Goal: Transaction & Acquisition: Book appointment/travel/reservation

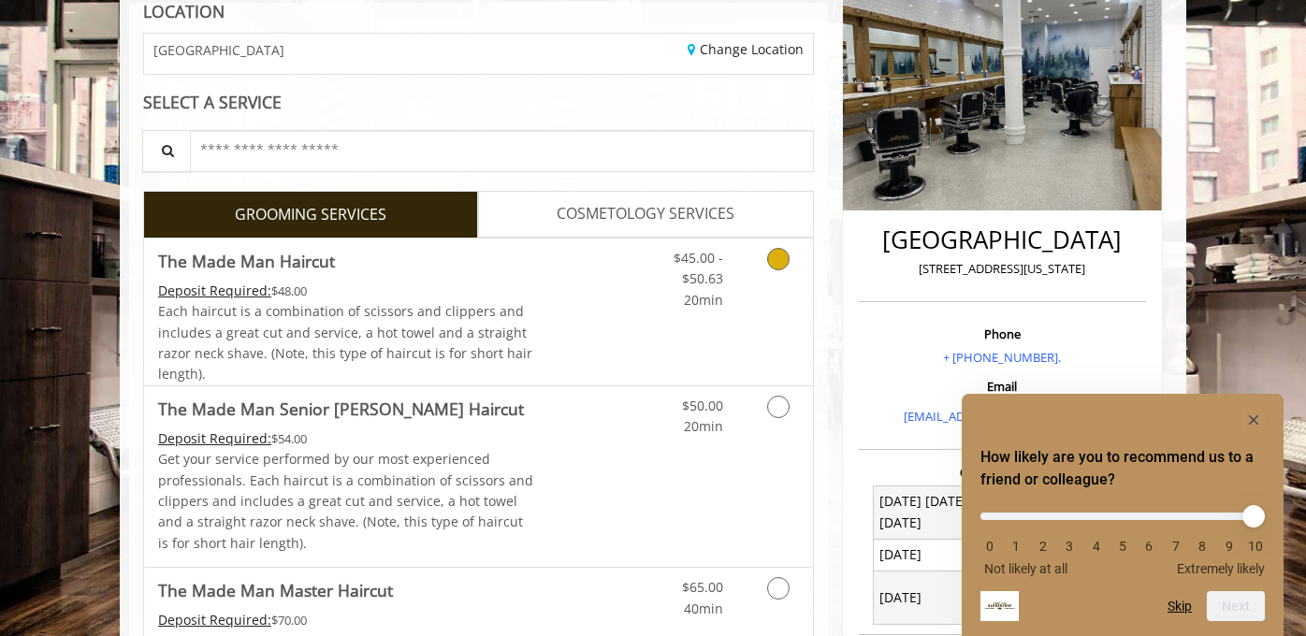
click at [770, 263] on icon "Grooming services" at bounding box center [778, 259] width 22 height 22
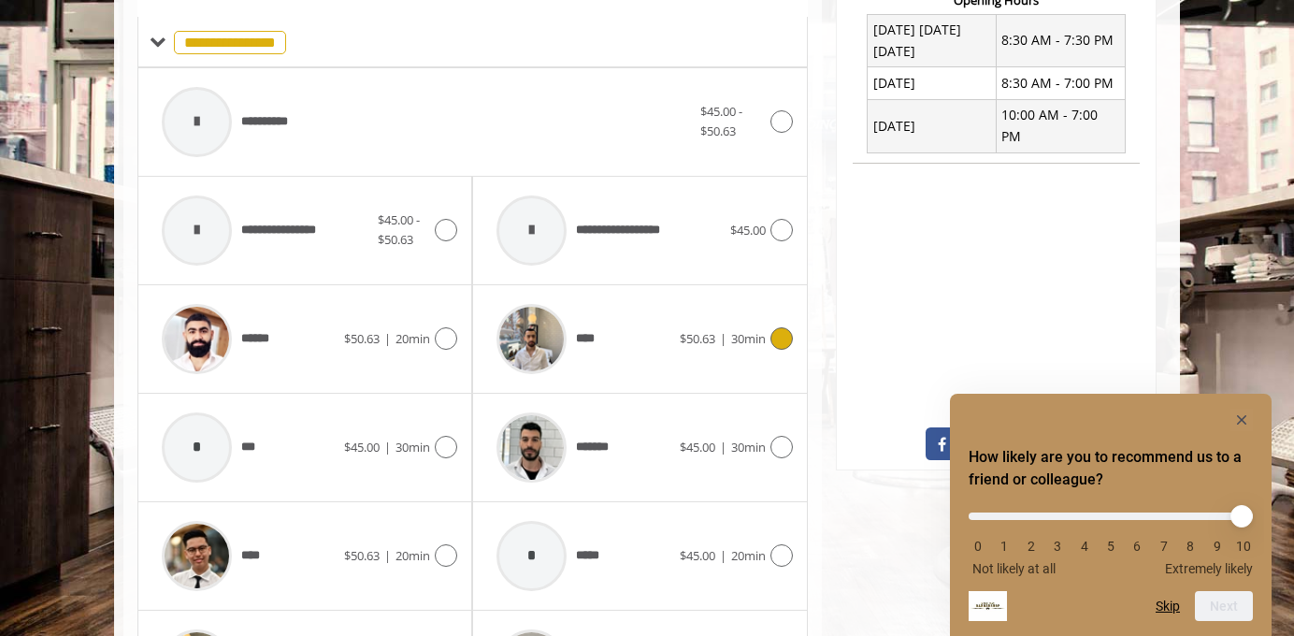
scroll to position [896, 0]
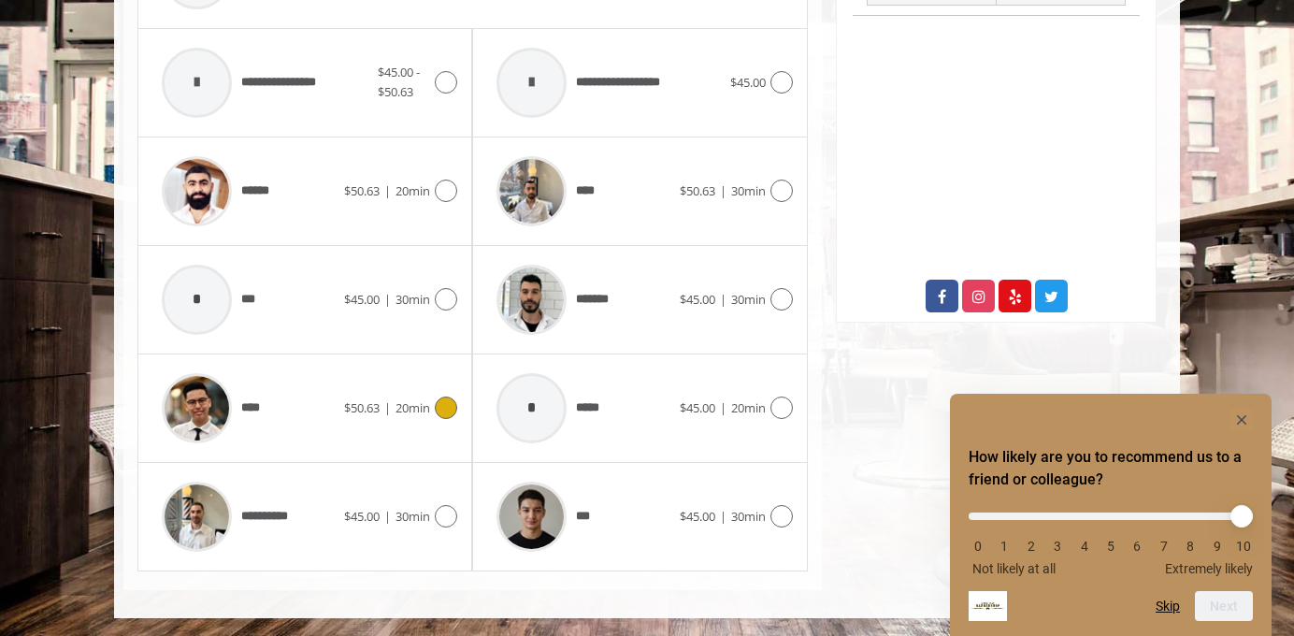
click at [441, 395] on div "**** $50.63 | 20min" at bounding box center [304, 408] width 305 height 89
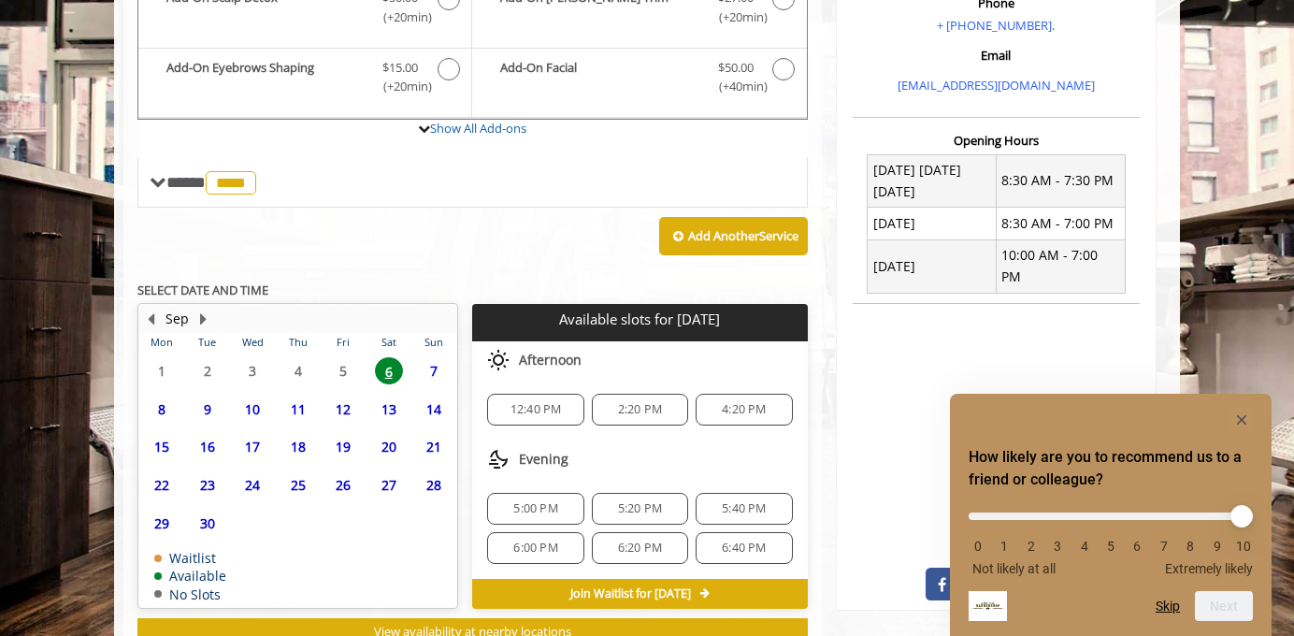
scroll to position [672, 0]
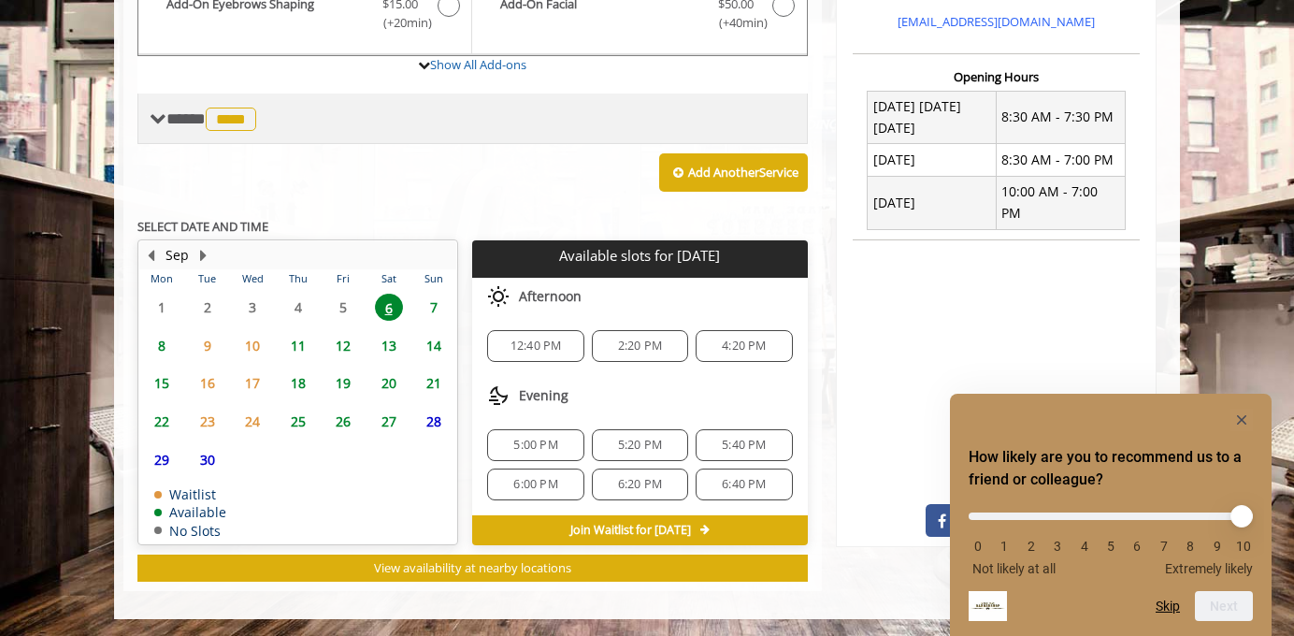
click at [164, 114] on span at bounding box center [158, 118] width 17 height 17
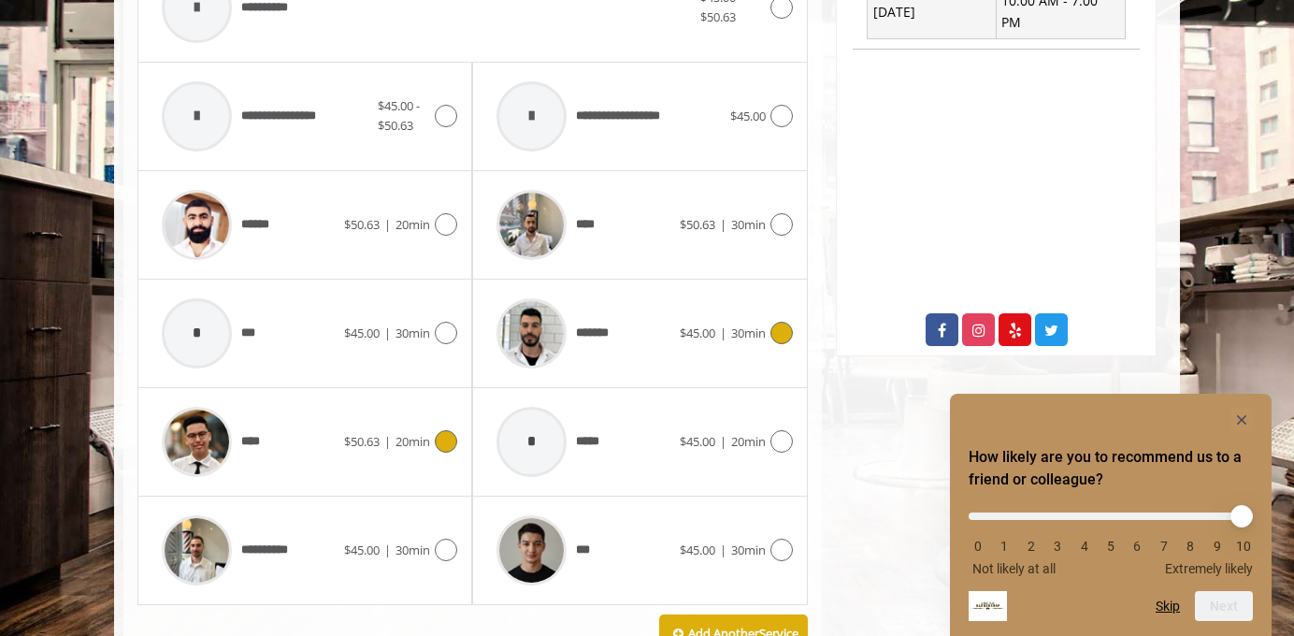
scroll to position [838, 0]
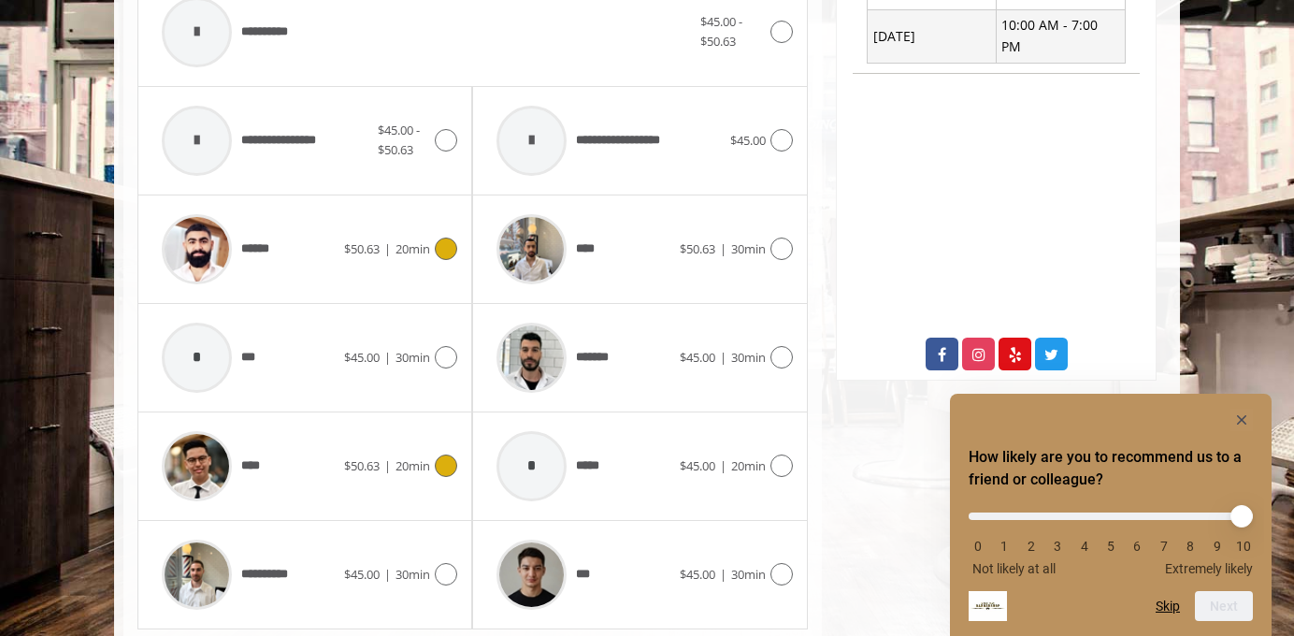
click at [434, 261] on div "****** $50.63 | 20min" at bounding box center [304, 249] width 305 height 89
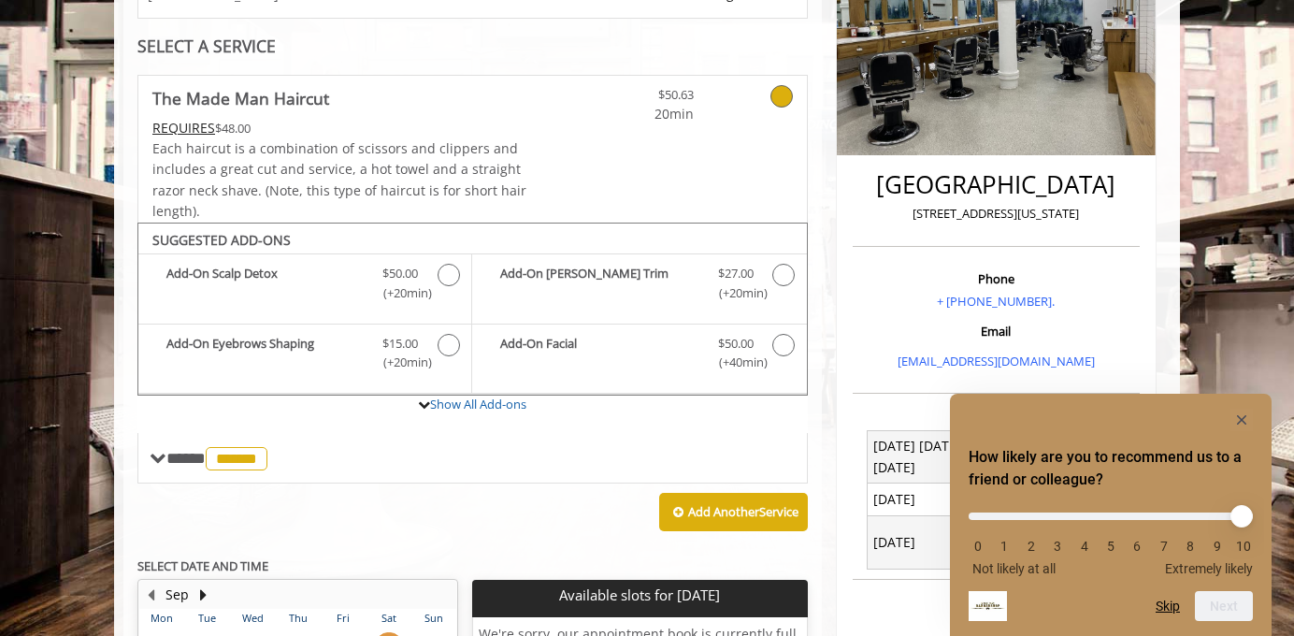
scroll to position [302, 0]
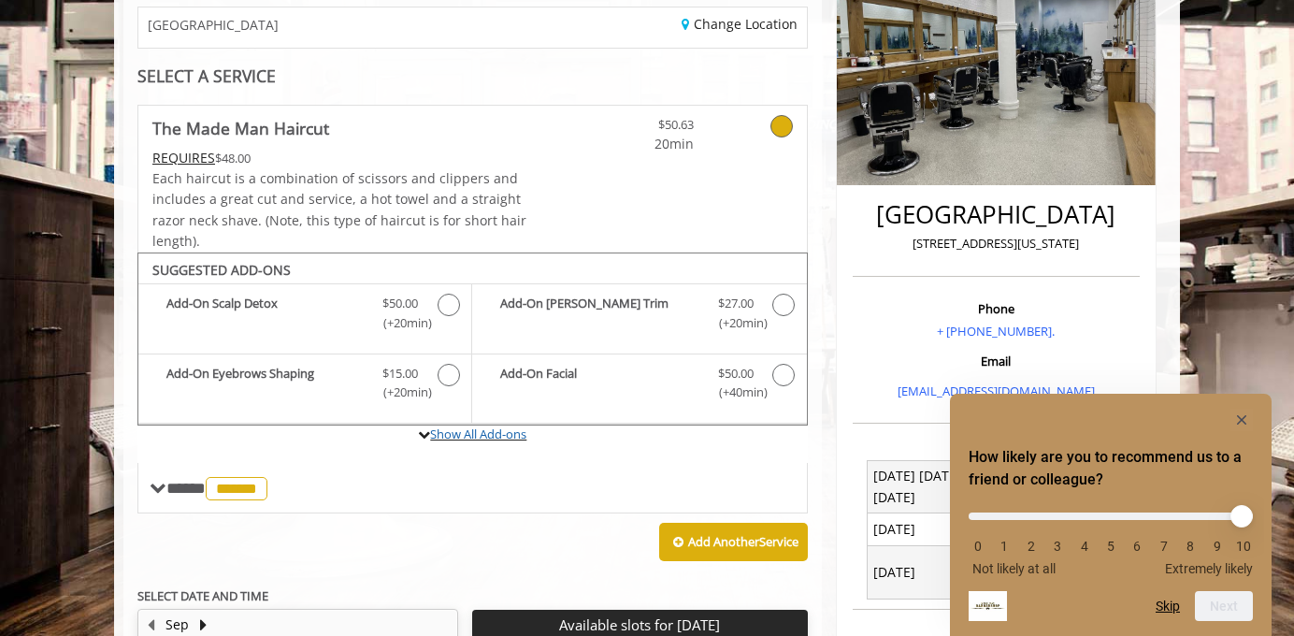
click at [193, 461] on label "Show All Add-ons" at bounding box center [472, 444] width 671 height 37
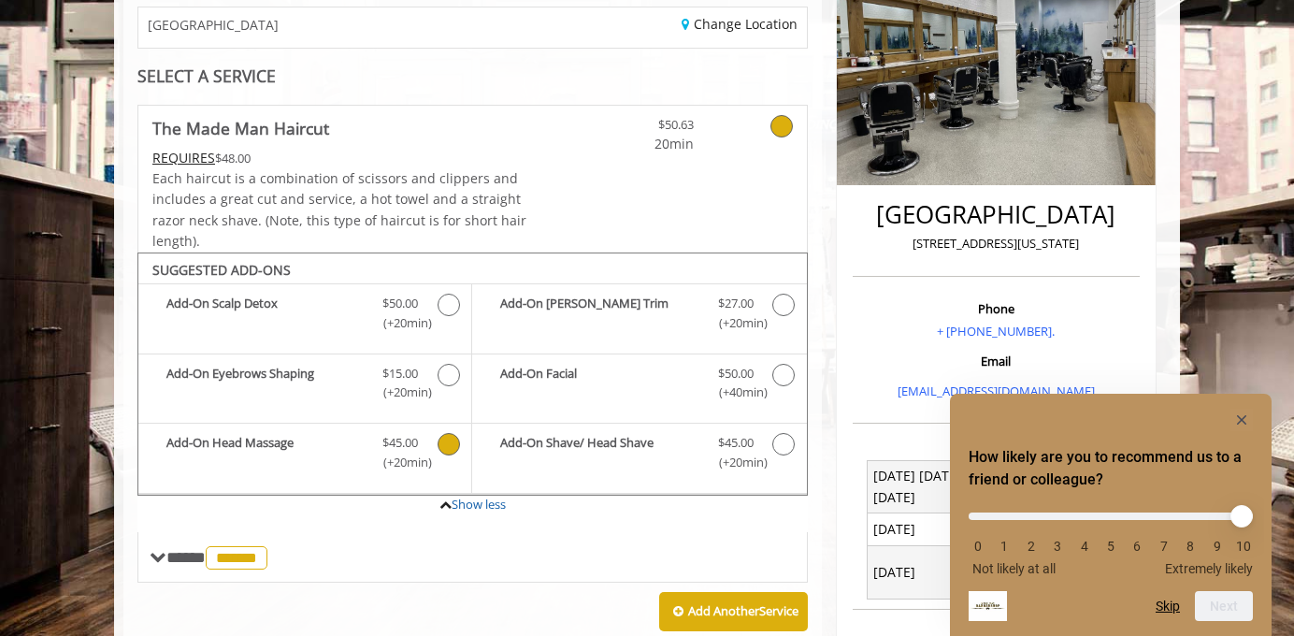
click at [193, 463] on b "Add-On Head Massage" at bounding box center [264, 452] width 197 height 39
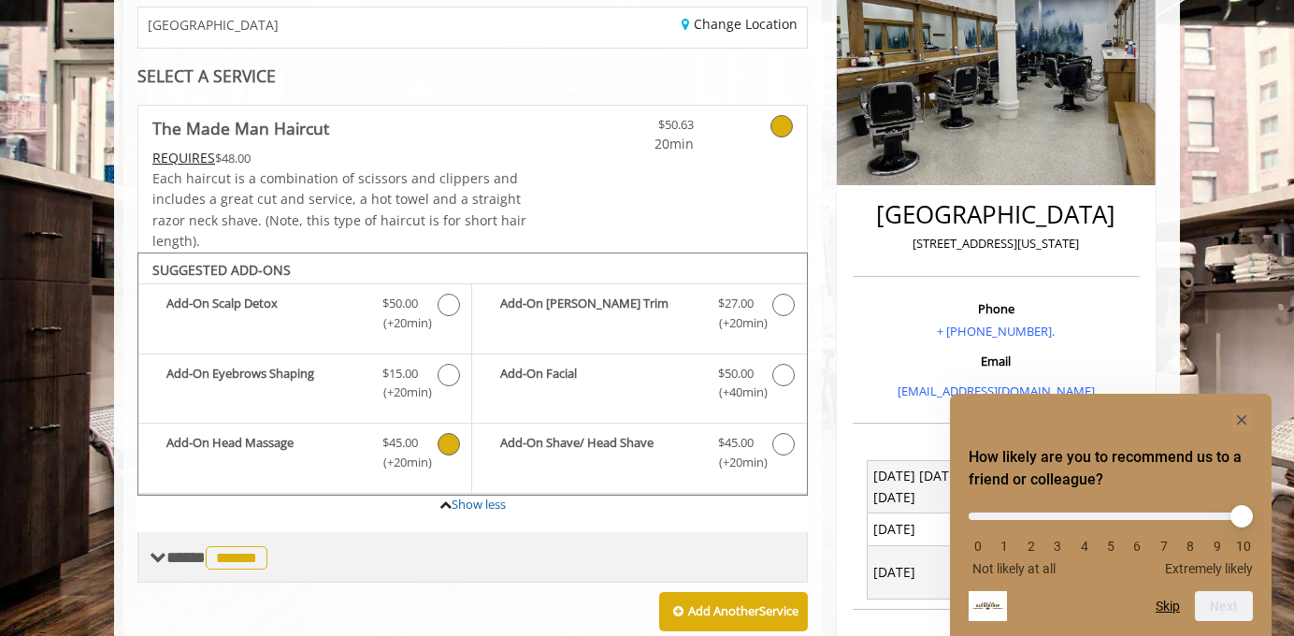
click at [160, 569] on div "**** ****** ********" at bounding box center [211, 556] width 123 height 27
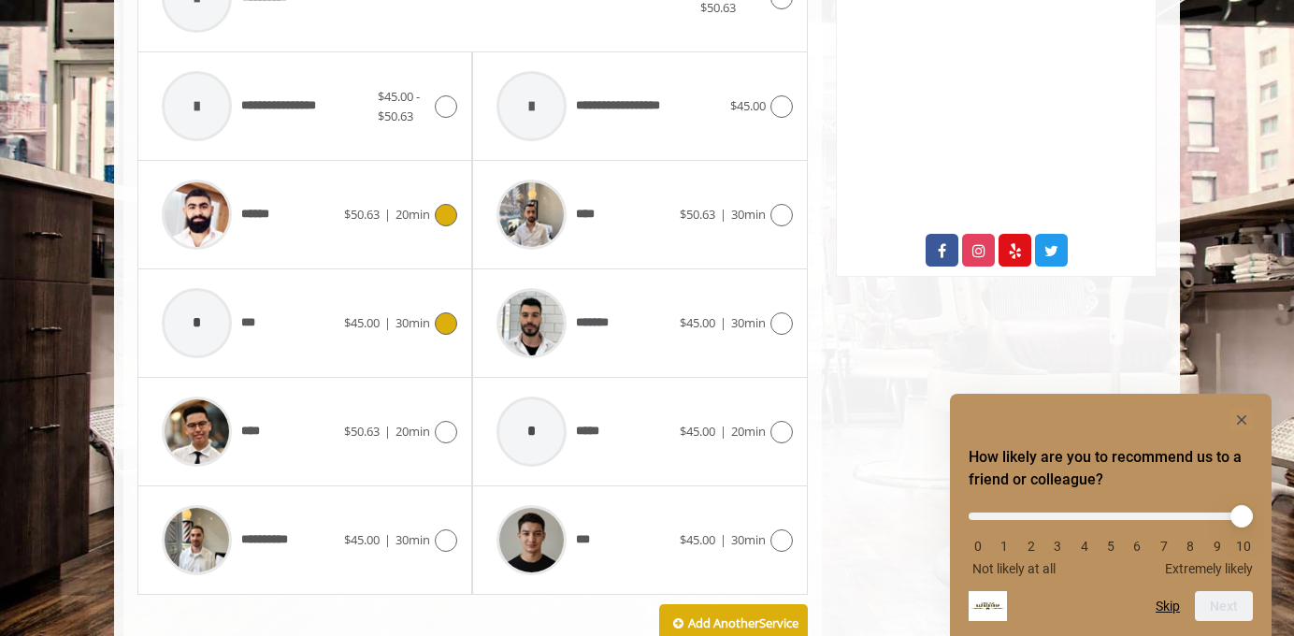
scroll to position [944, 0]
click at [438, 327] on icon at bounding box center [446, 322] width 22 height 22
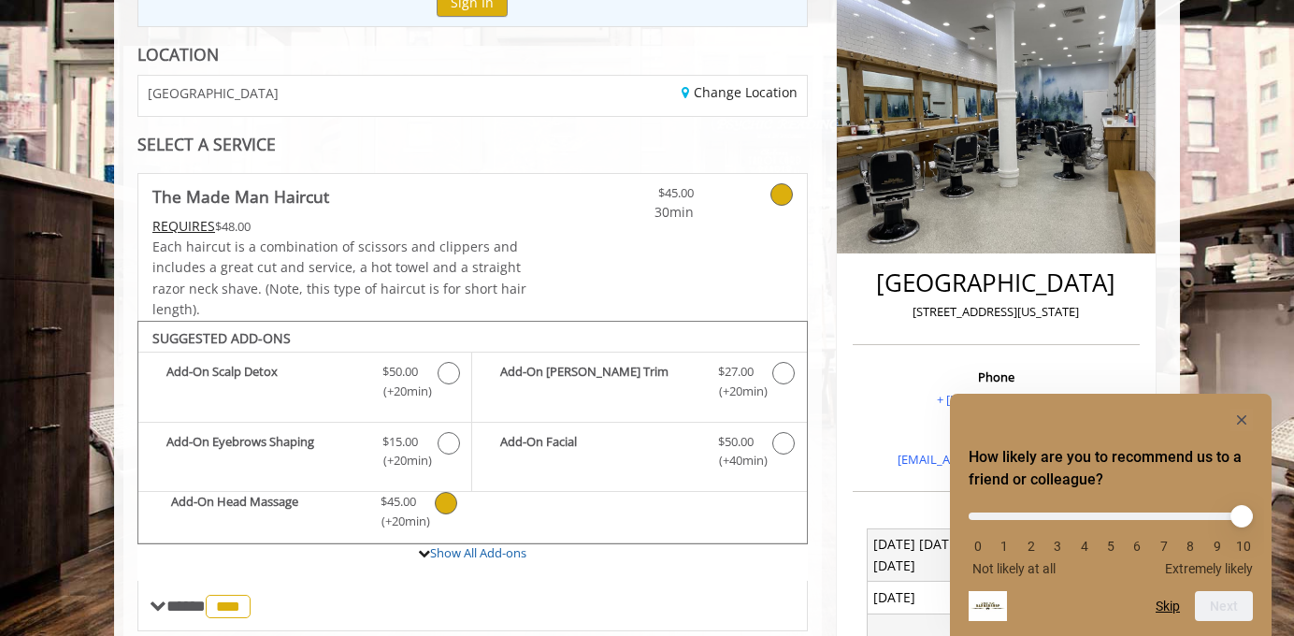
scroll to position [237, 0]
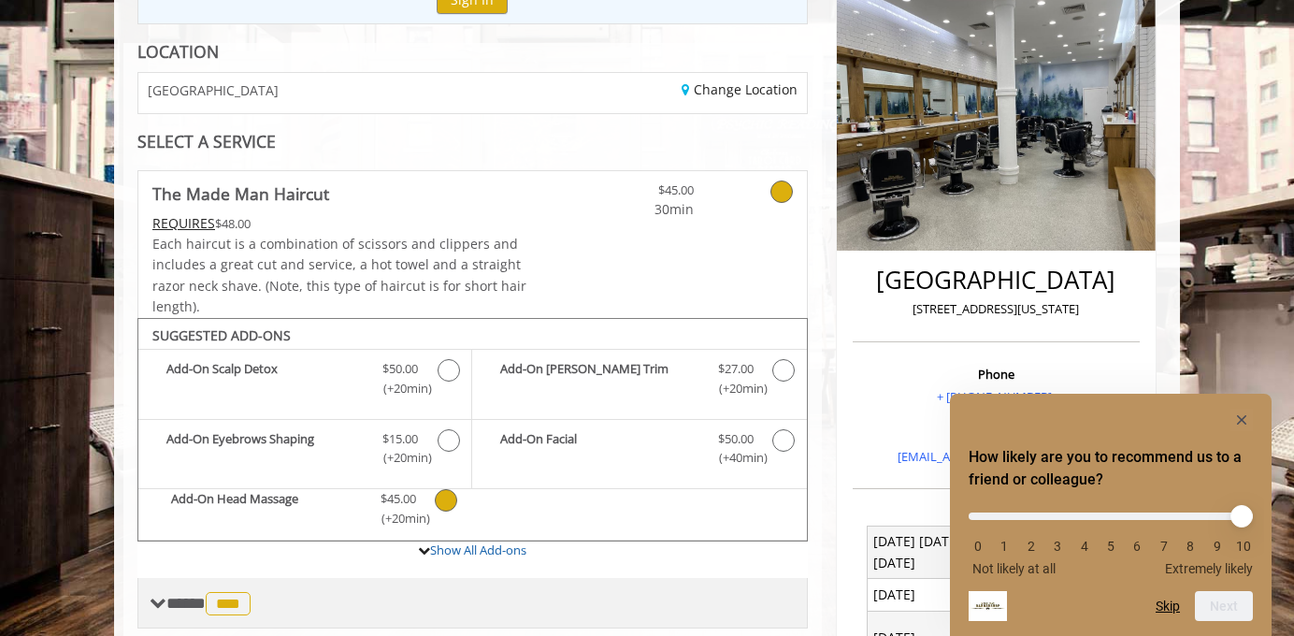
click at [163, 608] on span at bounding box center [158, 603] width 17 height 17
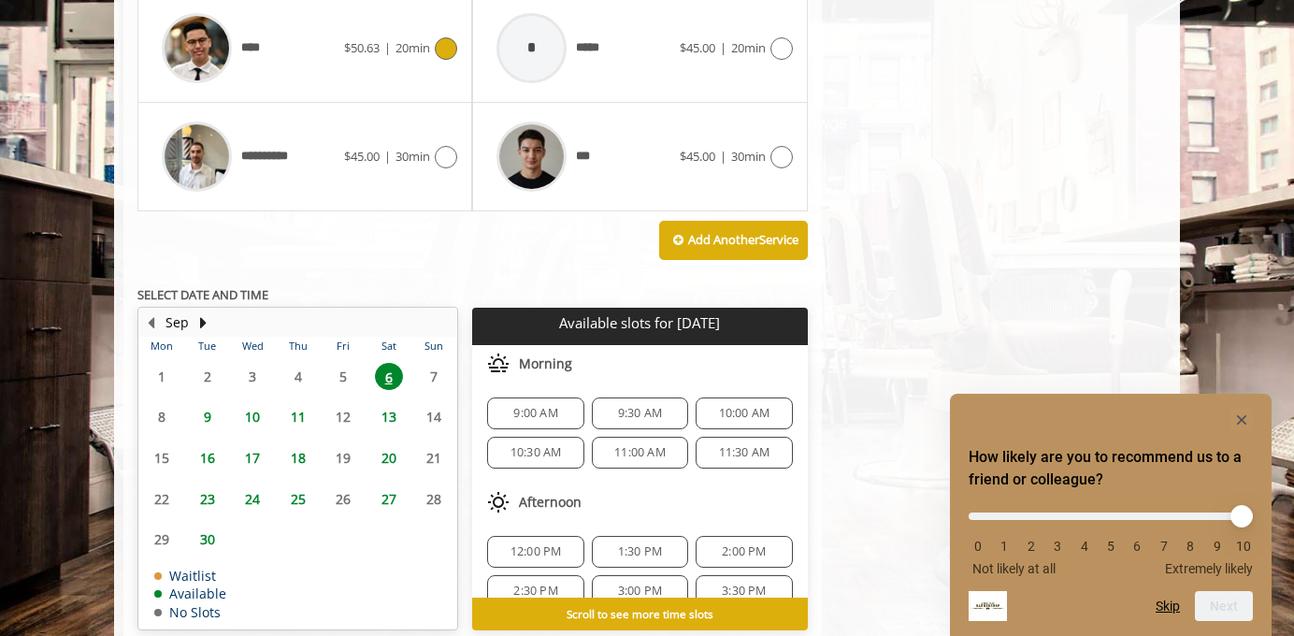
scroll to position [1392, 0]
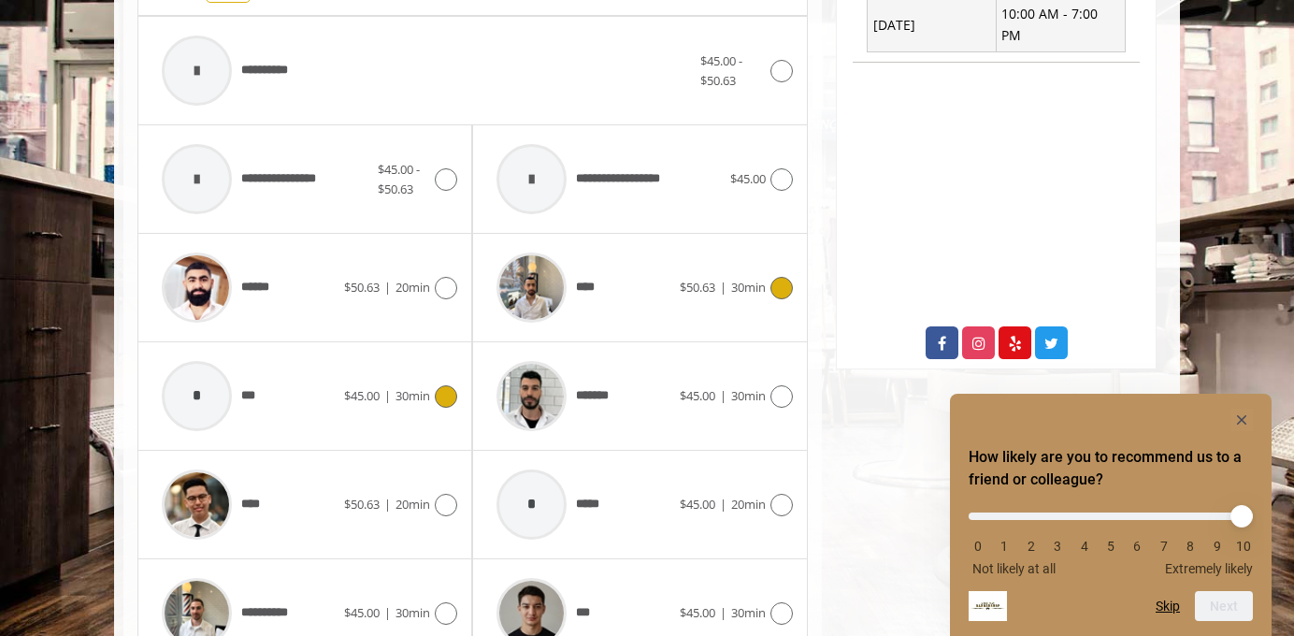
click at [677, 270] on div "**** $50.63 | 30min" at bounding box center [639, 287] width 305 height 89
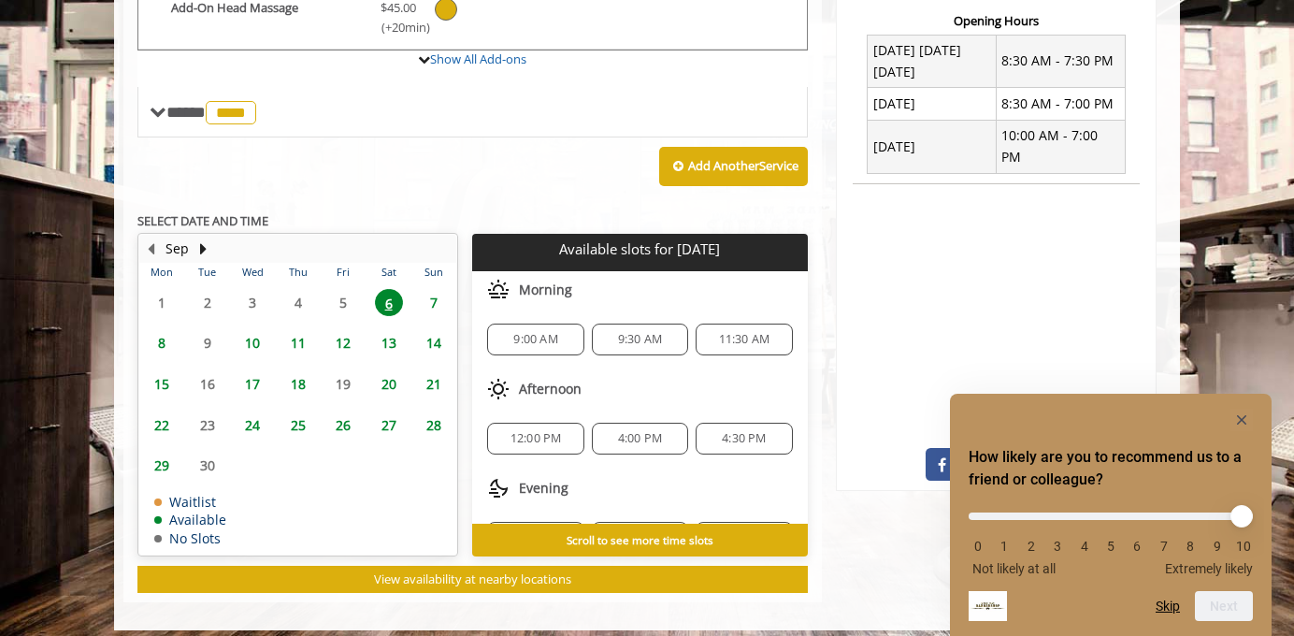
scroll to position [727, 0]
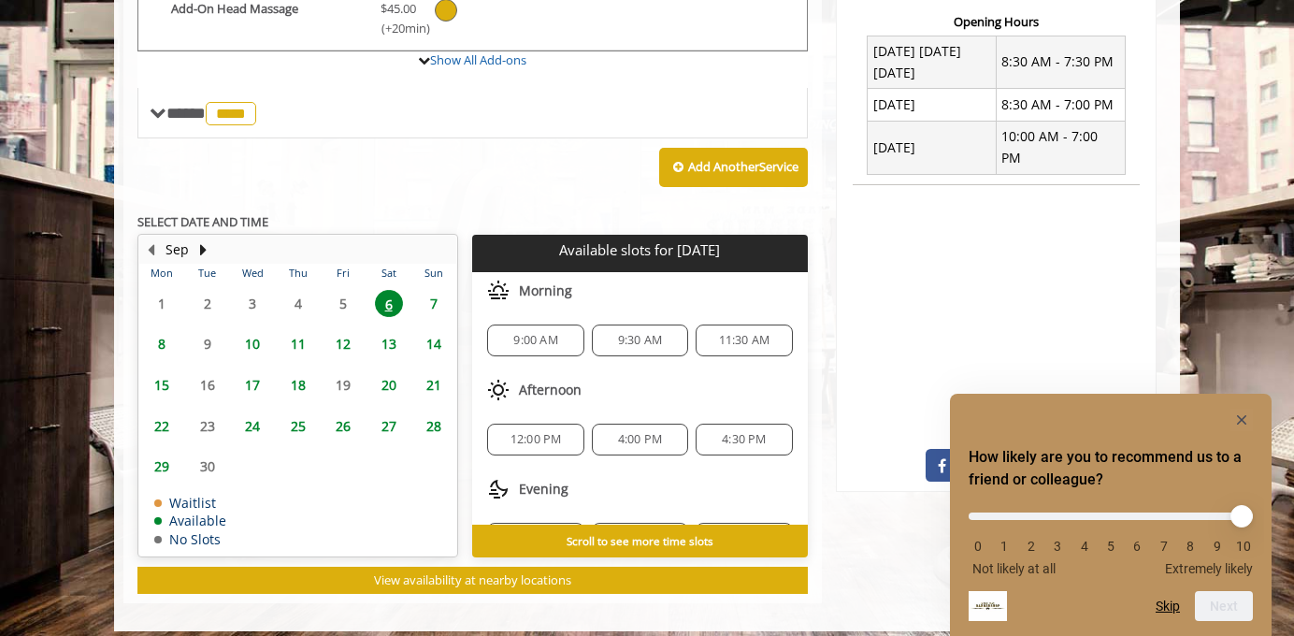
click at [651, 340] on span "9:30 AM" at bounding box center [640, 340] width 44 height 15
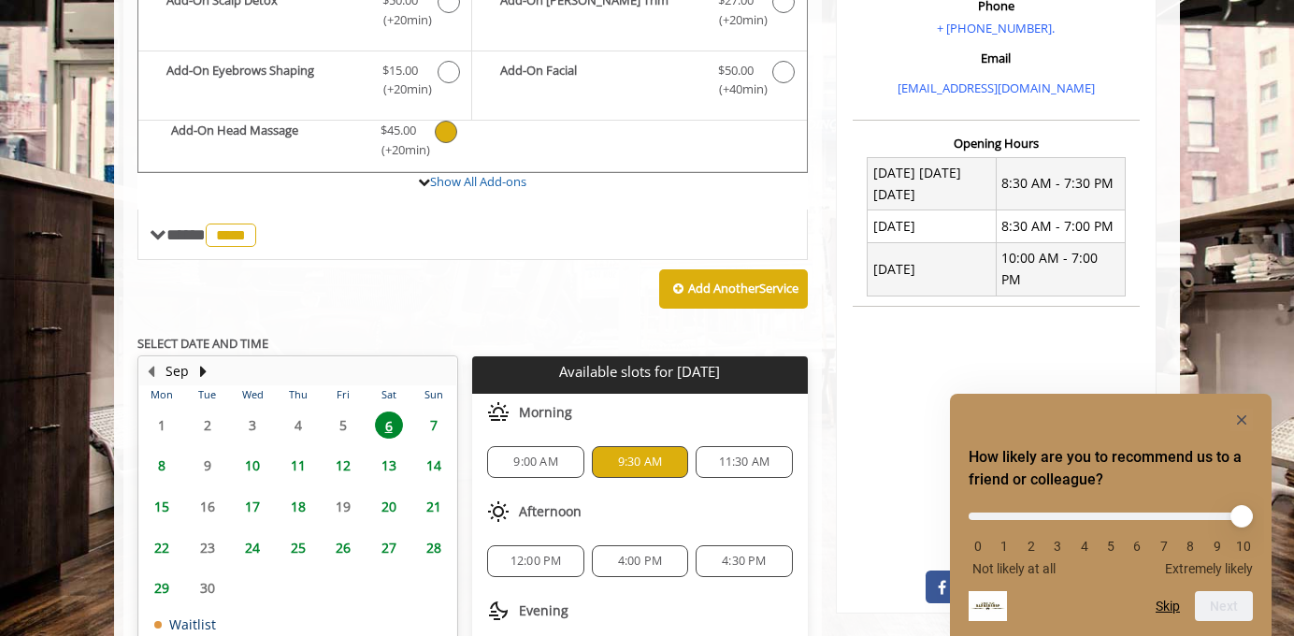
scroll to position [580, 0]
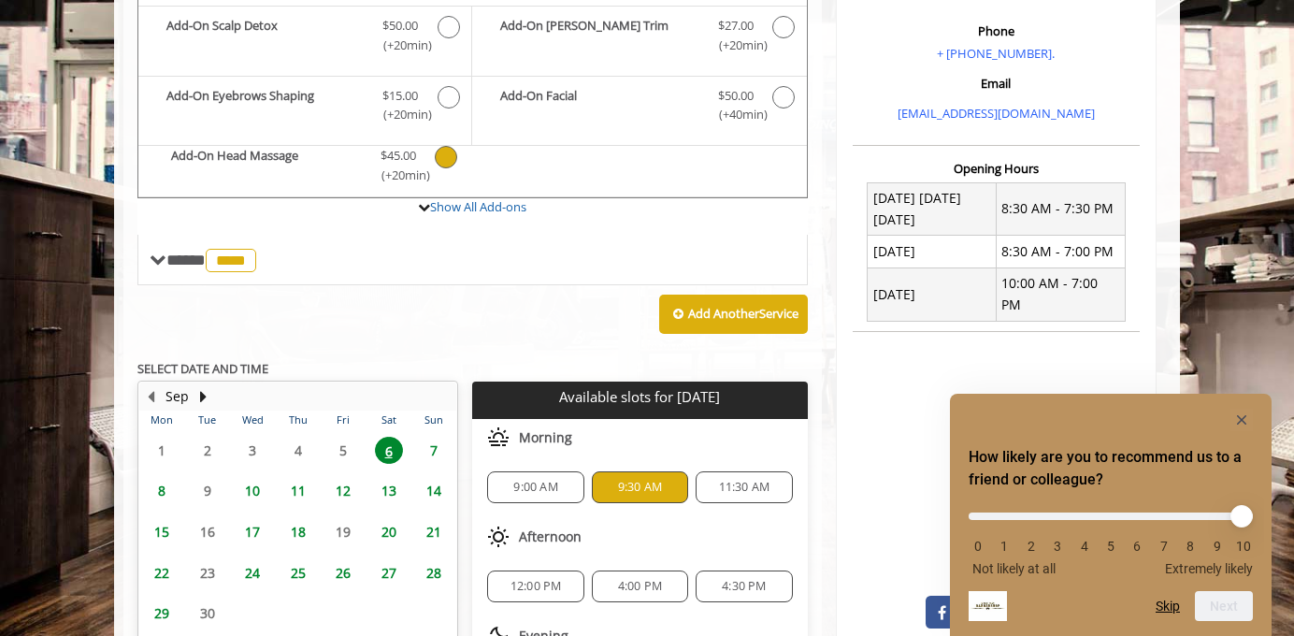
click at [445, 157] on icon "The Made Man Haircut Add-onS" at bounding box center [446, 157] width 22 height 22
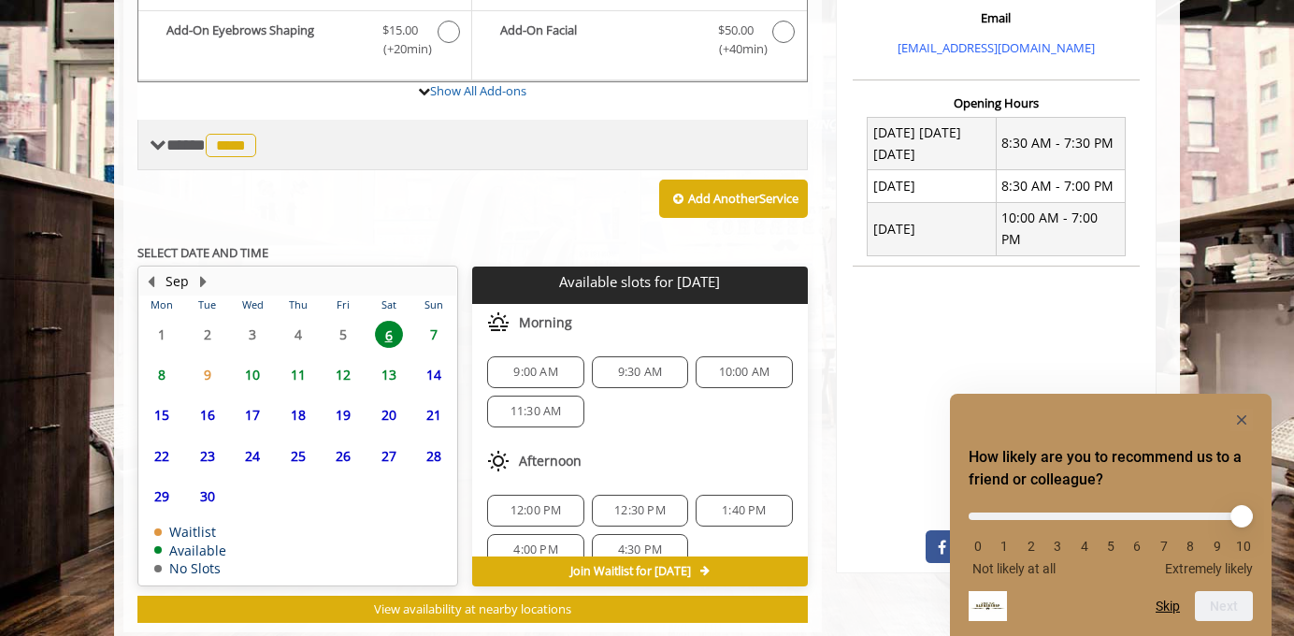
scroll to position [686, 0]
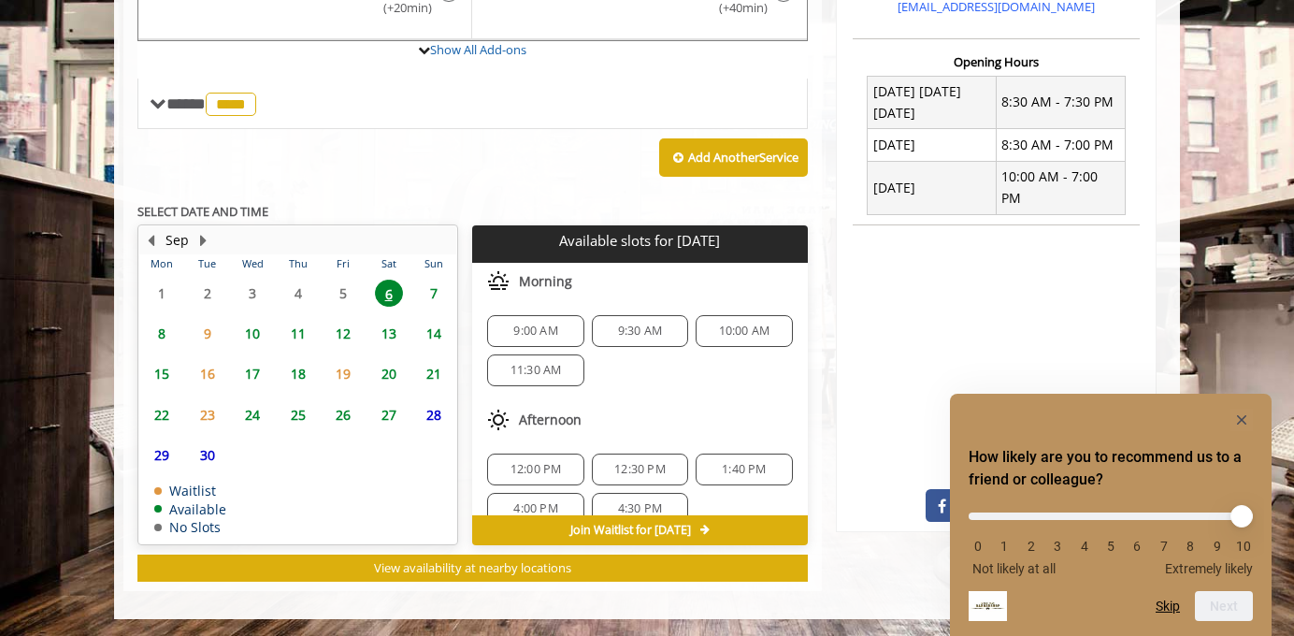
click at [646, 326] on span "9:30 AM" at bounding box center [640, 331] width 44 height 15
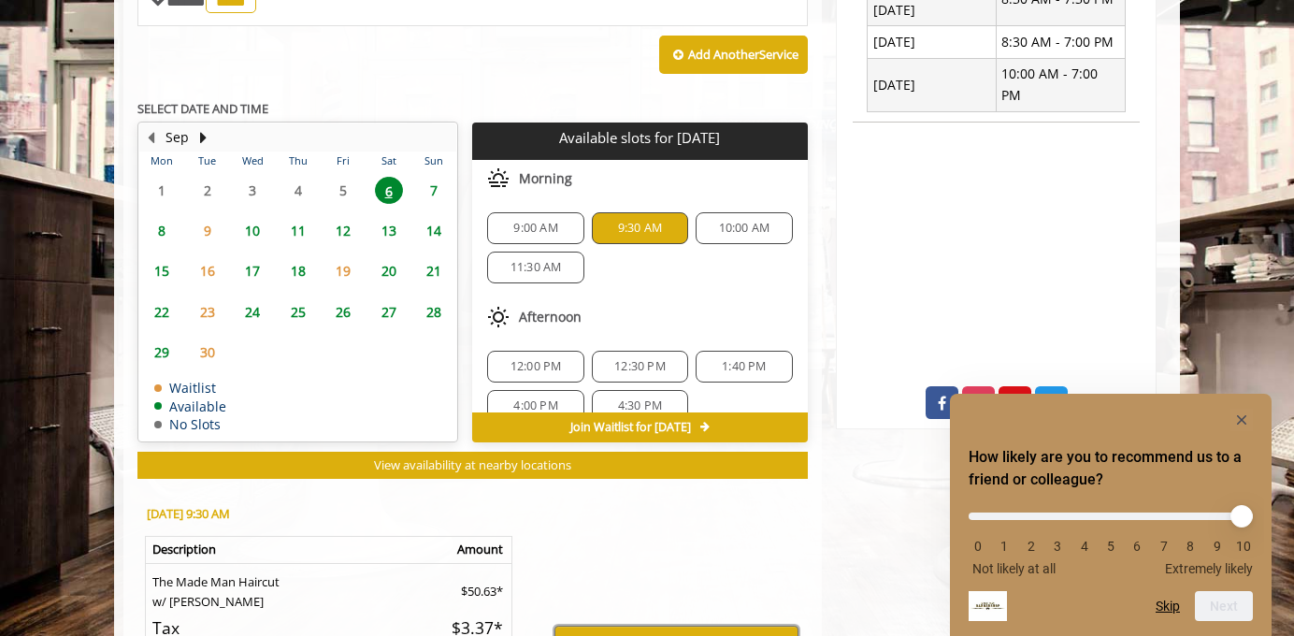
scroll to position [1025, 0]
